Goal: Book appointment/travel/reservation

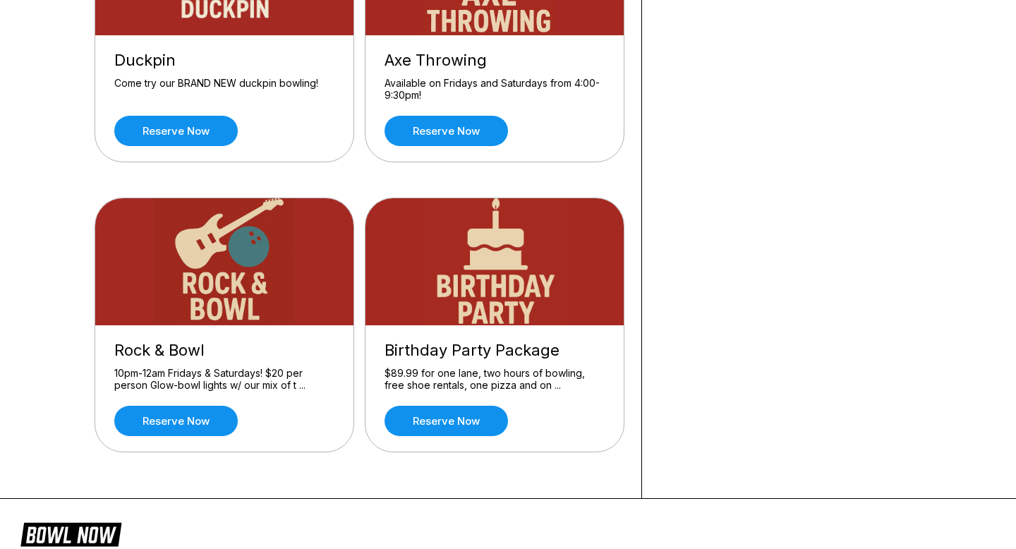
scroll to position [552, 0]
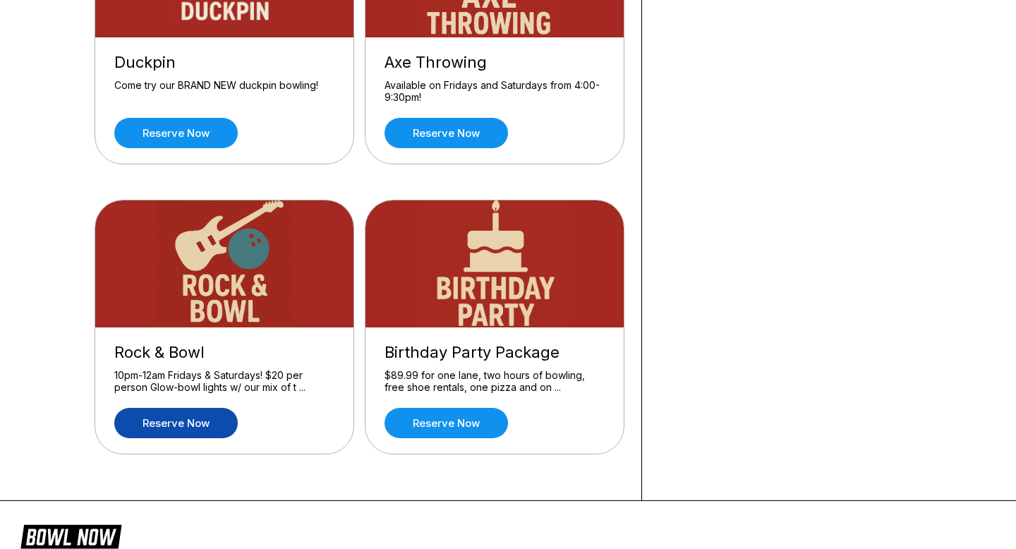
click at [180, 419] on link "Reserve now" at bounding box center [175, 423] width 123 height 30
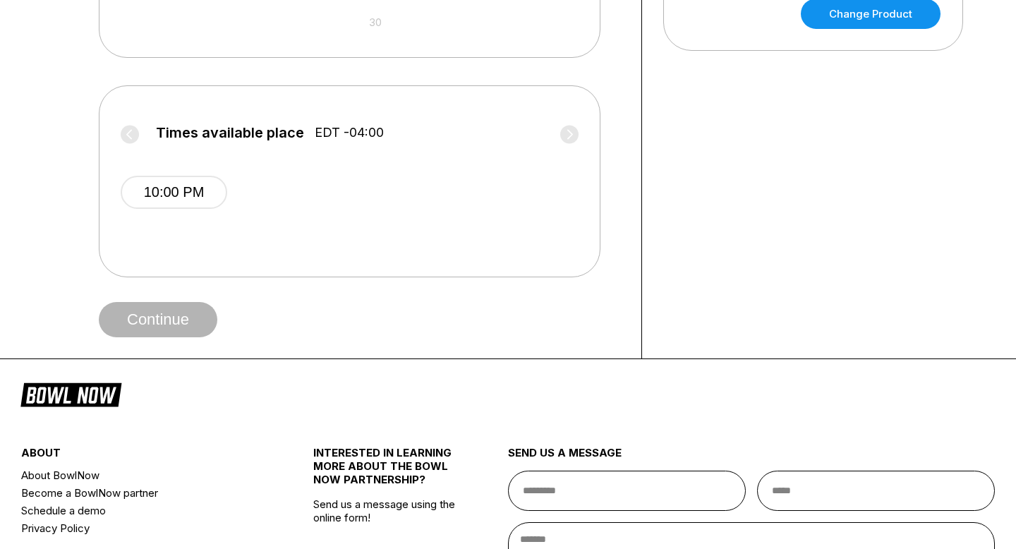
scroll to position [536, 0]
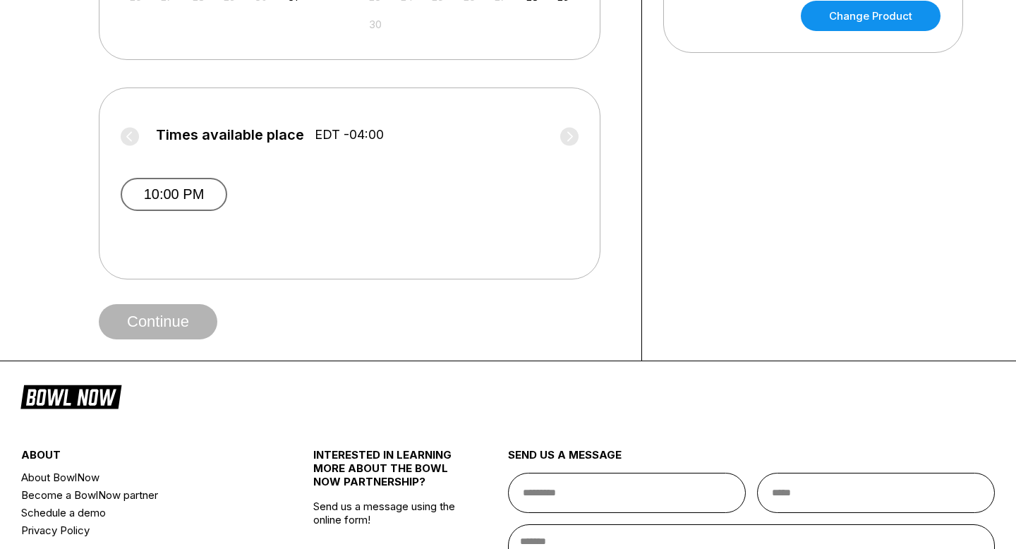
click at [200, 200] on button "10:00 PM" at bounding box center [174, 194] width 107 height 33
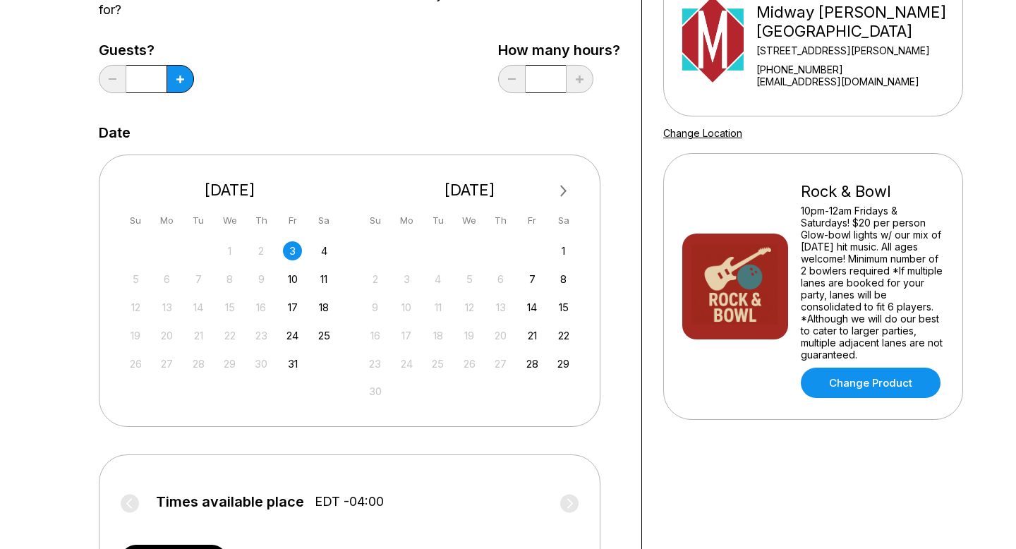
scroll to position [97, 0]
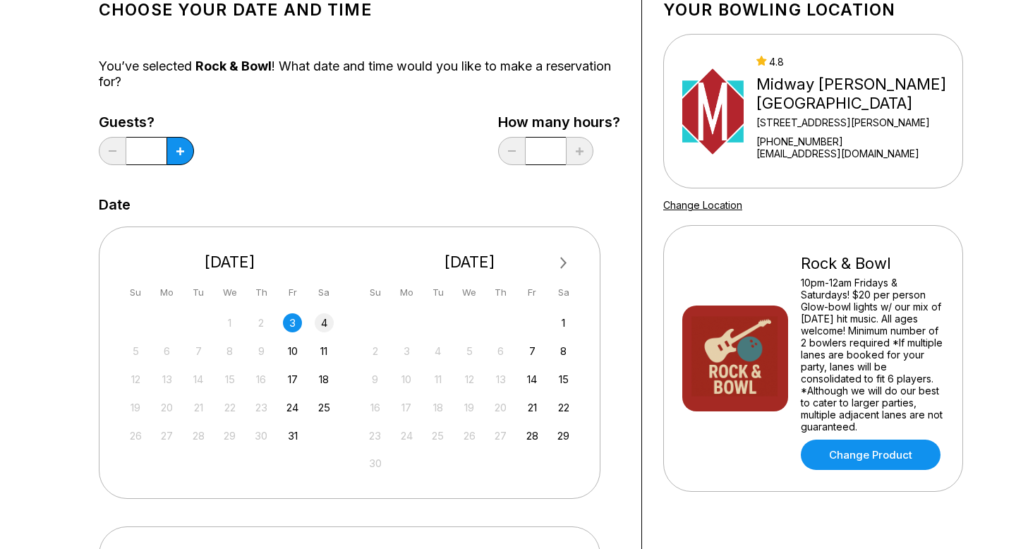
click at [322, 322] on div "4" at bounding box center [324, 322] width 19 height 19
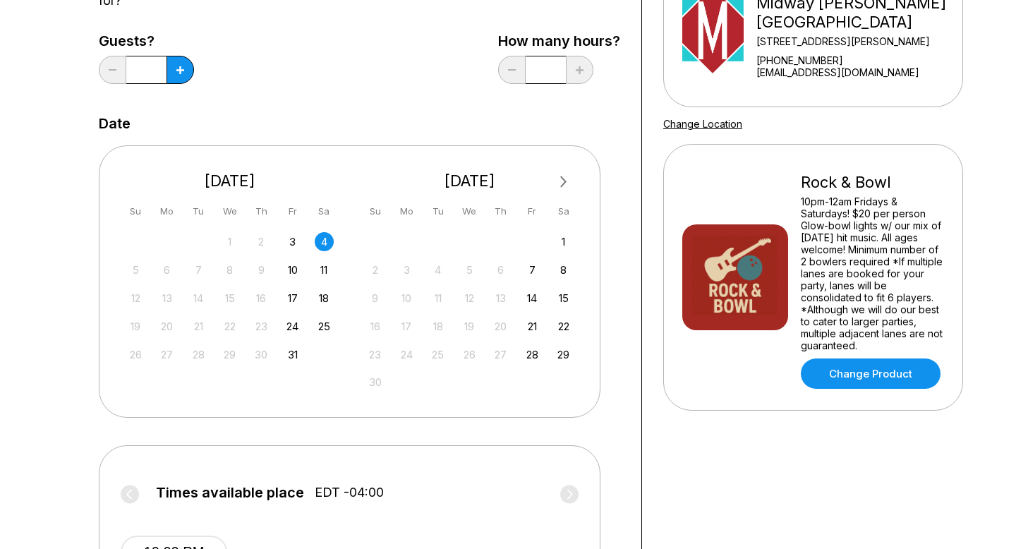
scroll to position [177, 0]
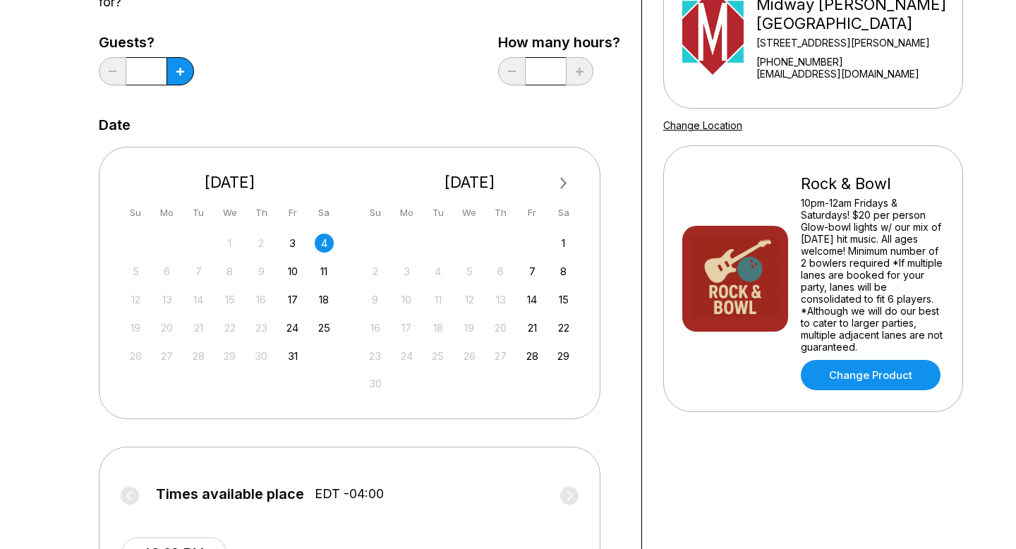
click at [296, 237] on div "3" at bounding box center [292, 242] width 19 height 19
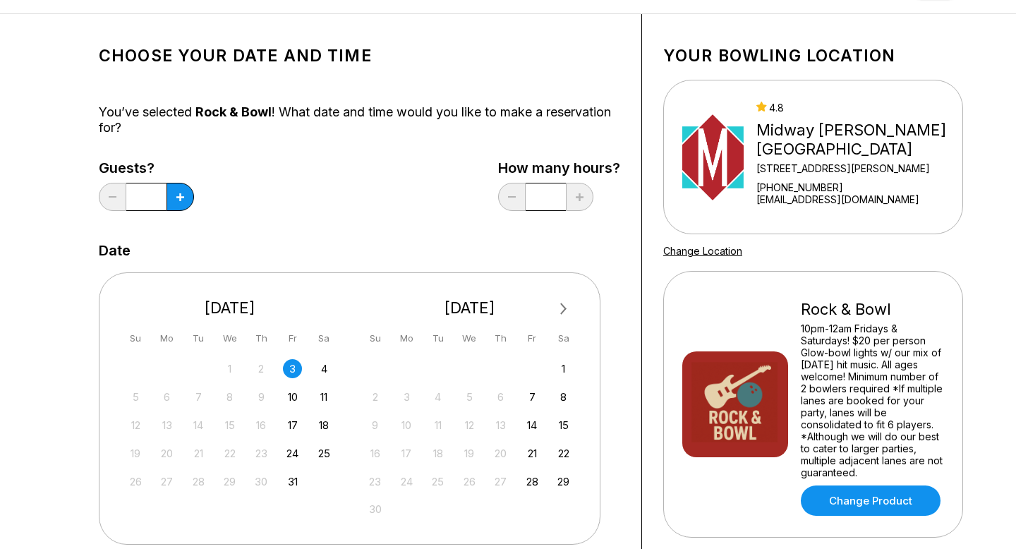
scroll to position [0, 0]
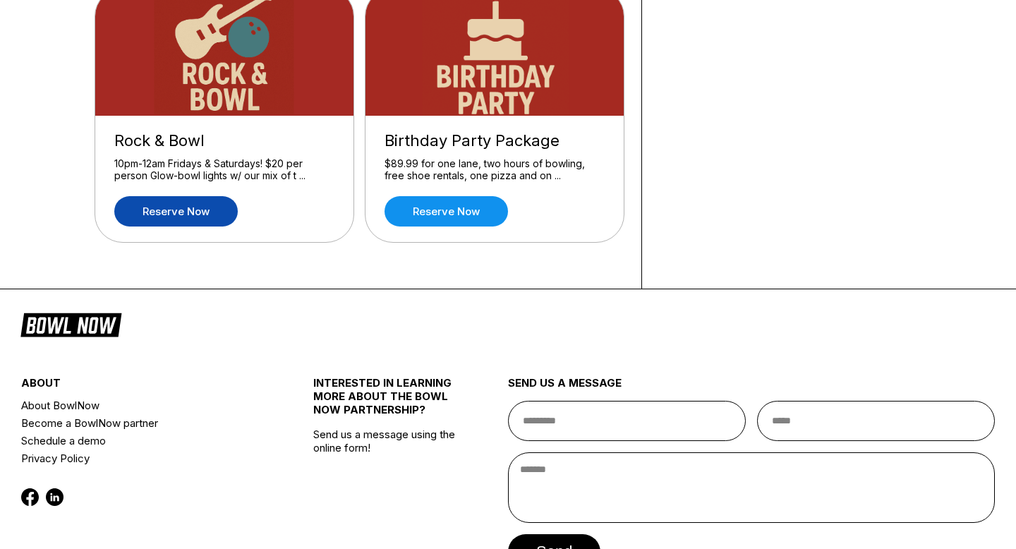
scroll to position [765, 0]
